Goal: Information Seeking & Learning: Learn about a topic

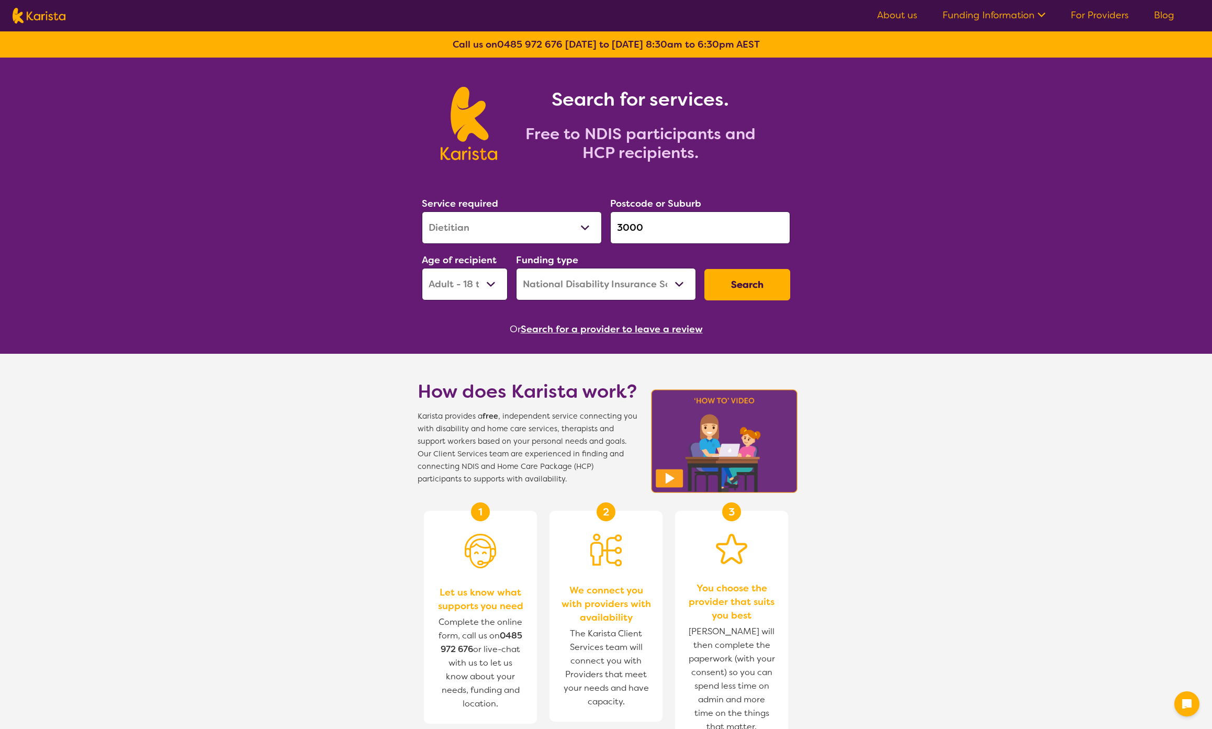
select select "Dietitian"
select select "AD"
select select "NDIS"
click at [1165, 13] on link "Blog" at bounding box center [1164, 15] width 20 height 13
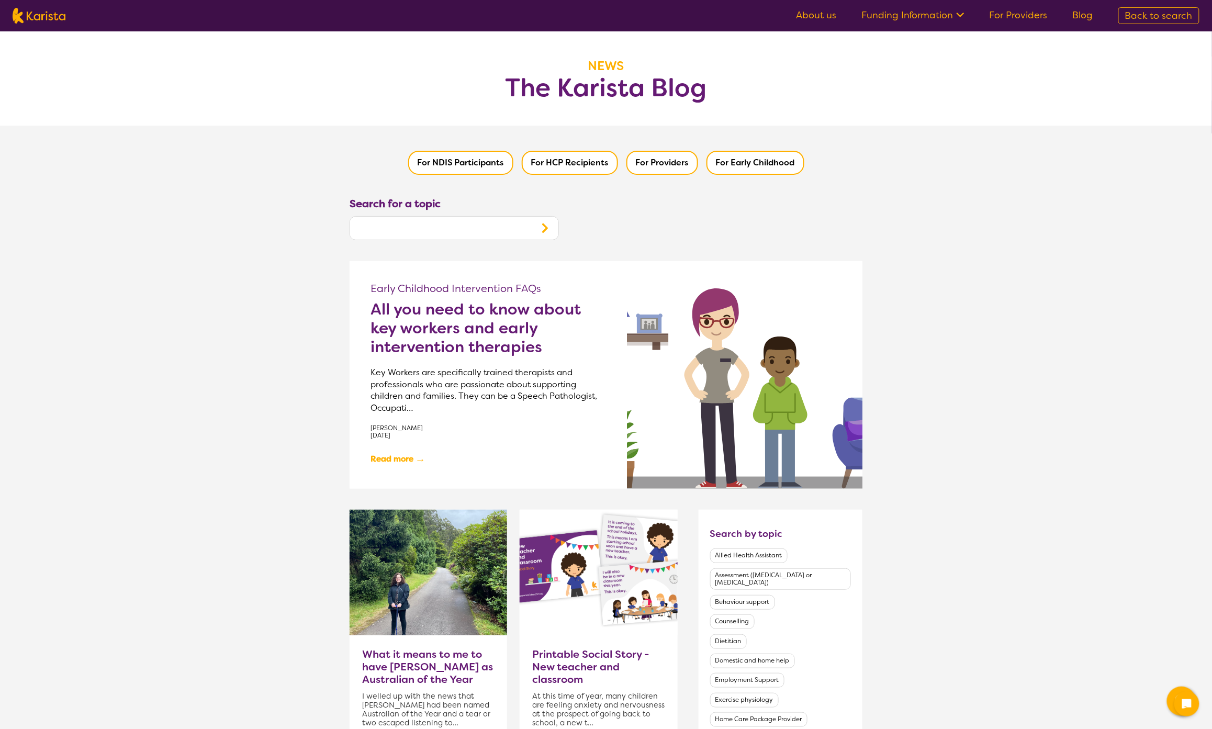
click at [418, 327] on h2 "All you need to know about key workers and early intervention therapies" at bounding box center [489, 328] width 236 height 57
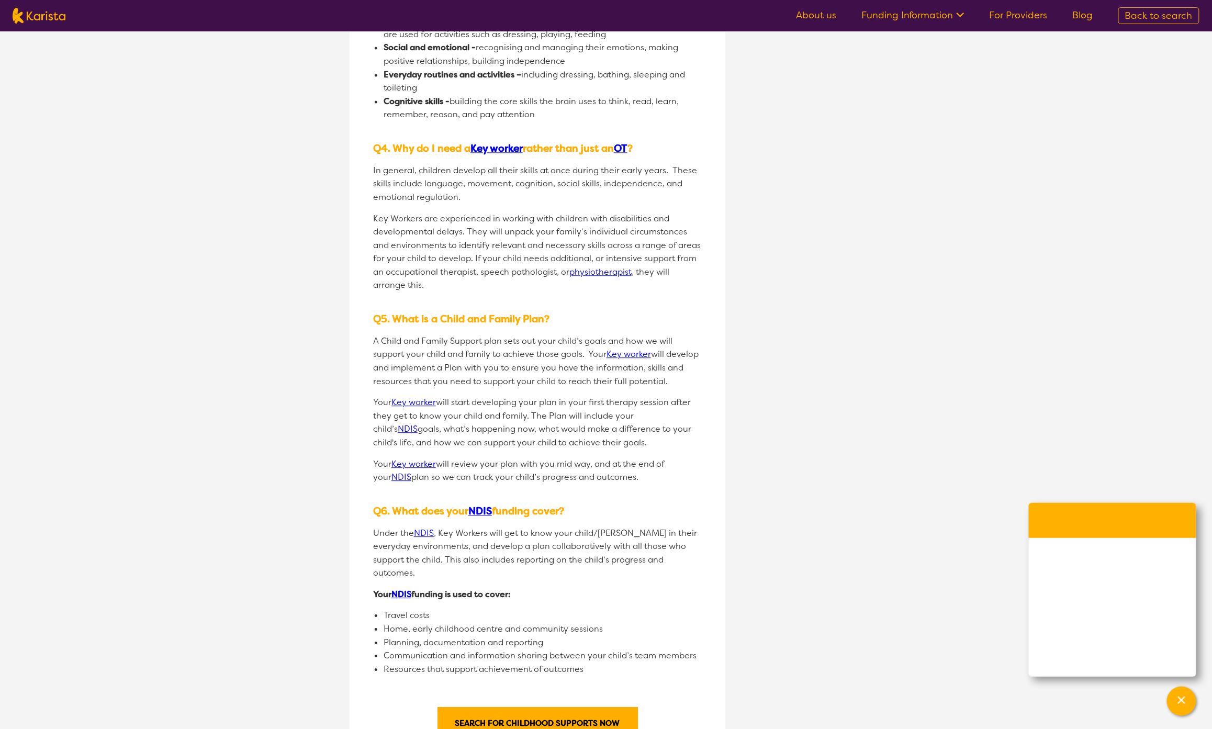
scroll to position [1195, 0]
